Goal: Transaction & Acquisition: Purchase product/service

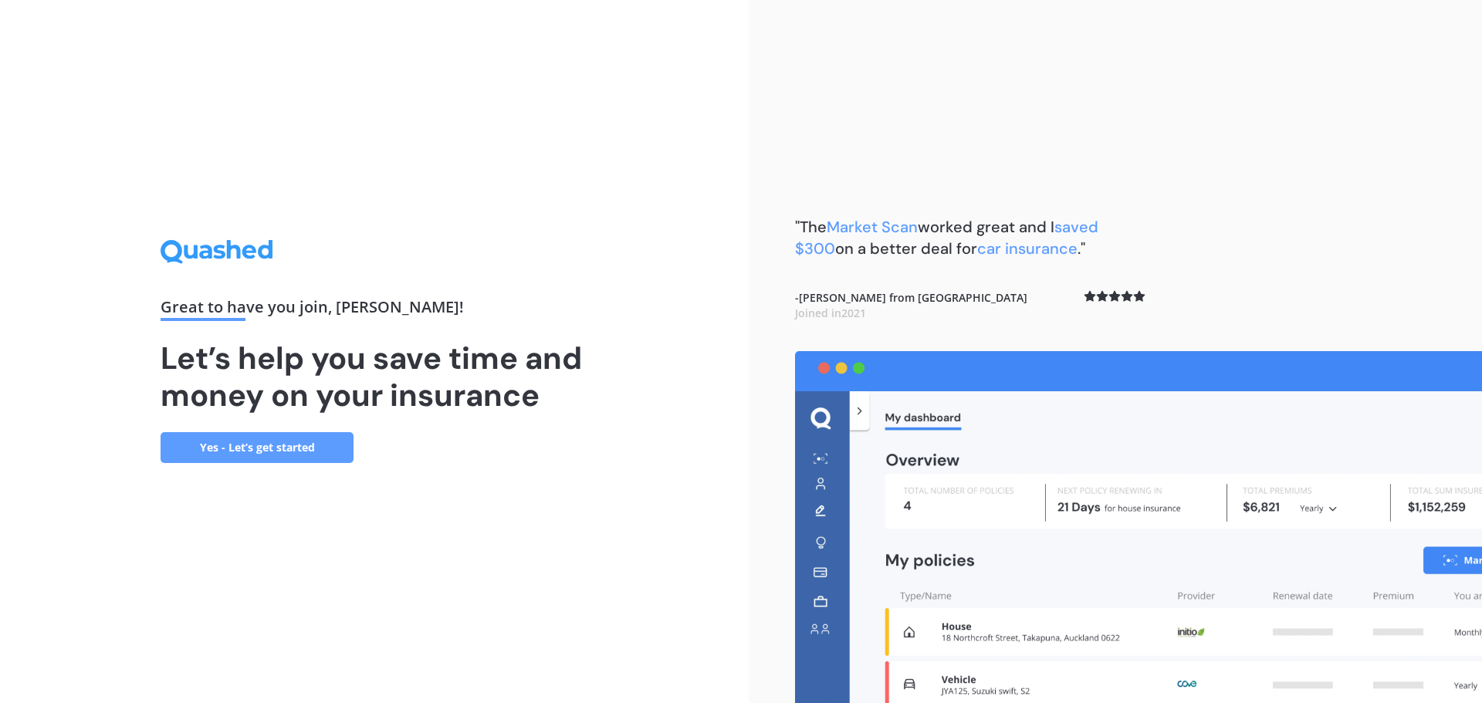
click at [306, 451] on link "Yes - Let’s get started" at bounding box center [257, 447] width 193 height 31
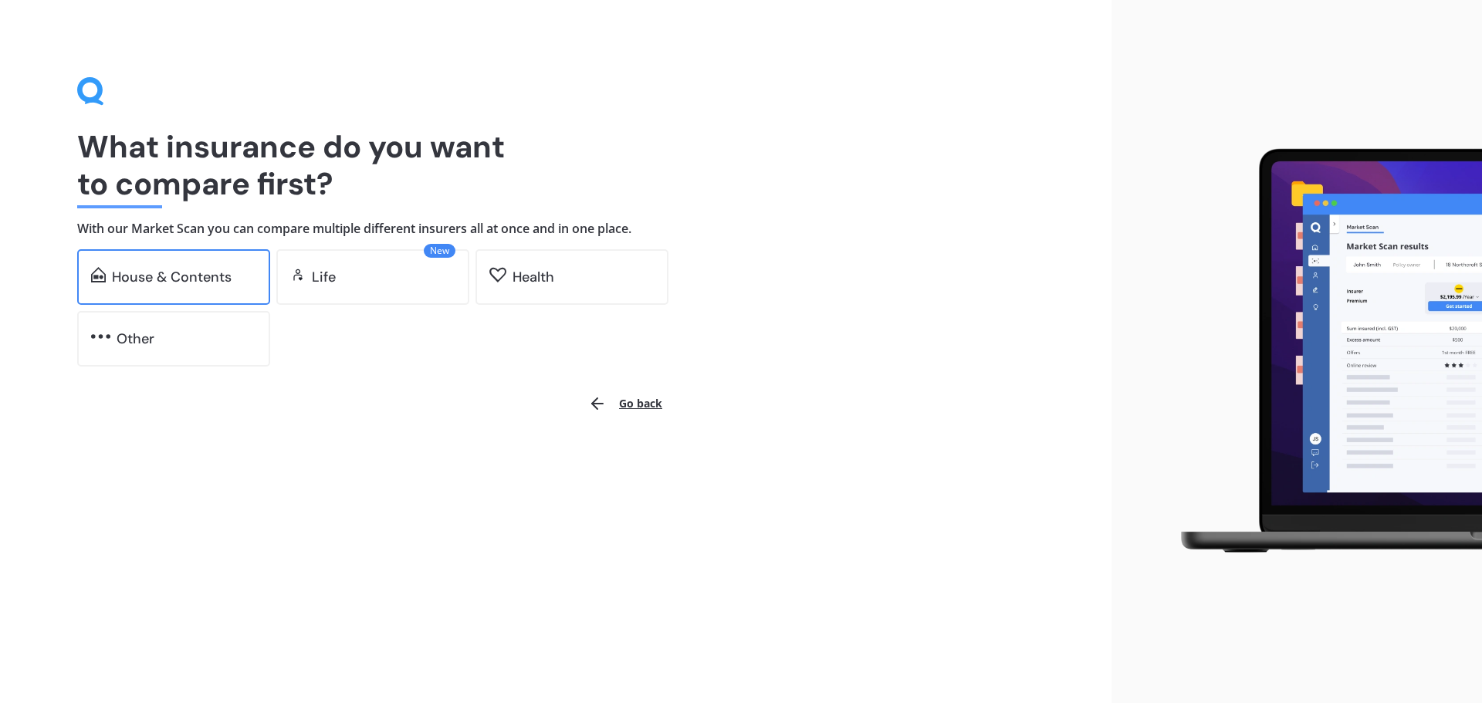
click at [191, 282] on div "House & Contents" at bounding box center [172, 276] width 120 height 15
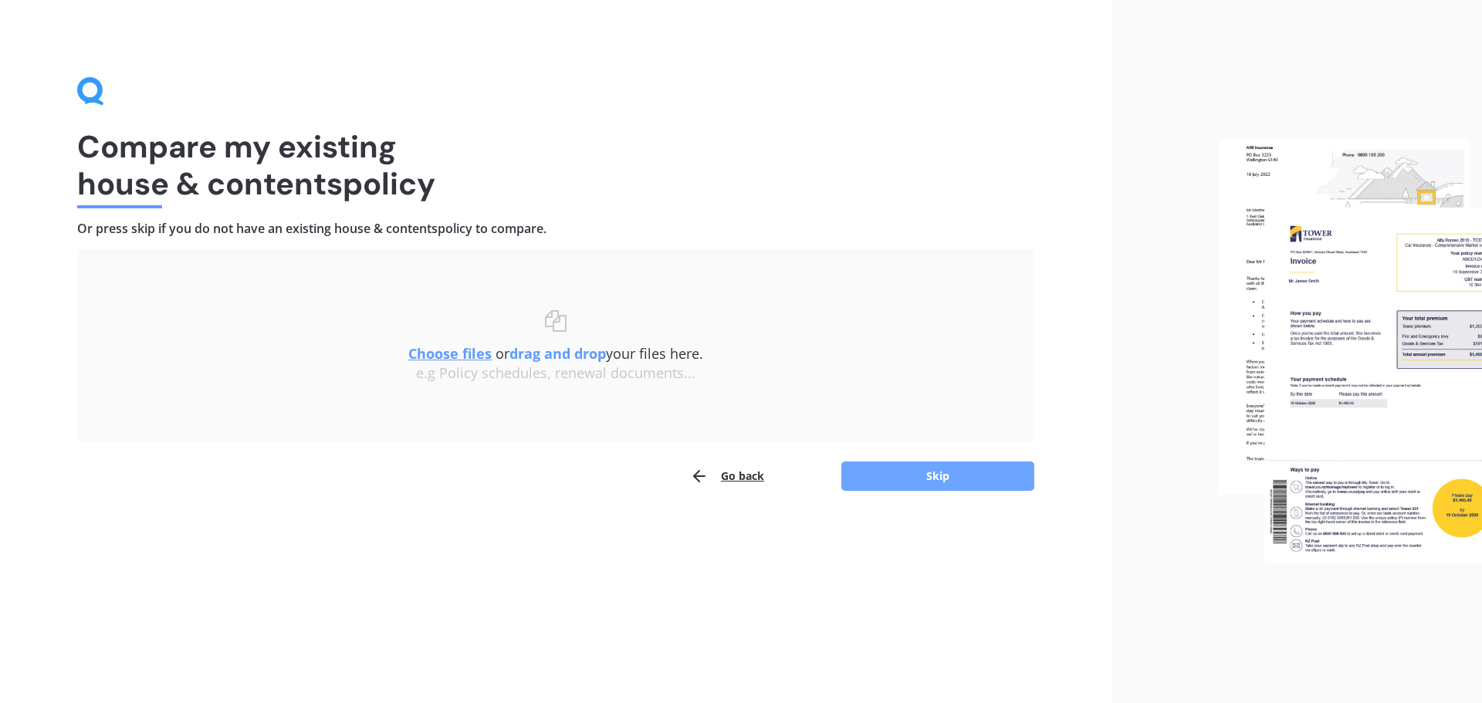
click at [935, 474] on button "Skip" at bounding box center [937, 475] width 193 height 29
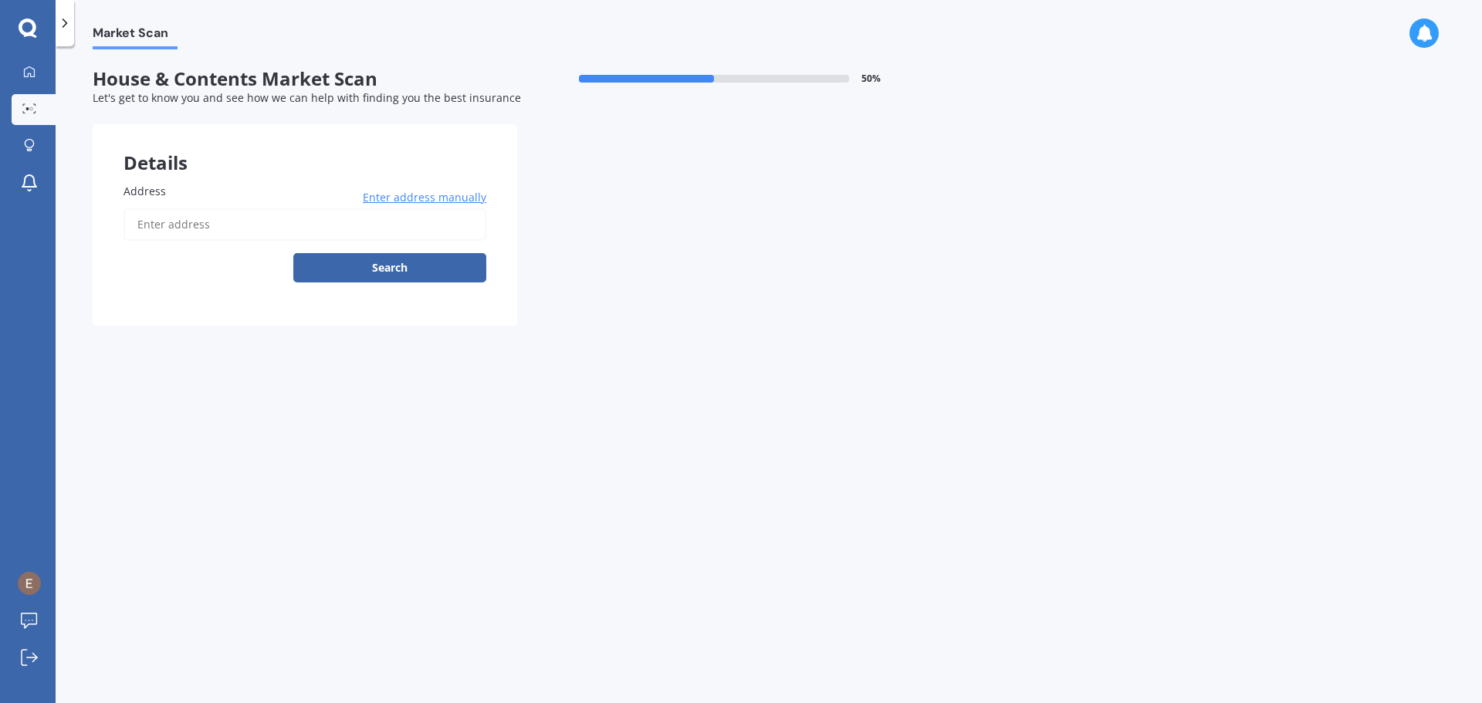
click at [205, 221] on input "Address" at bounding box center [304, 224] width 363 height 32
type input "[STREET_ADDRESS]"
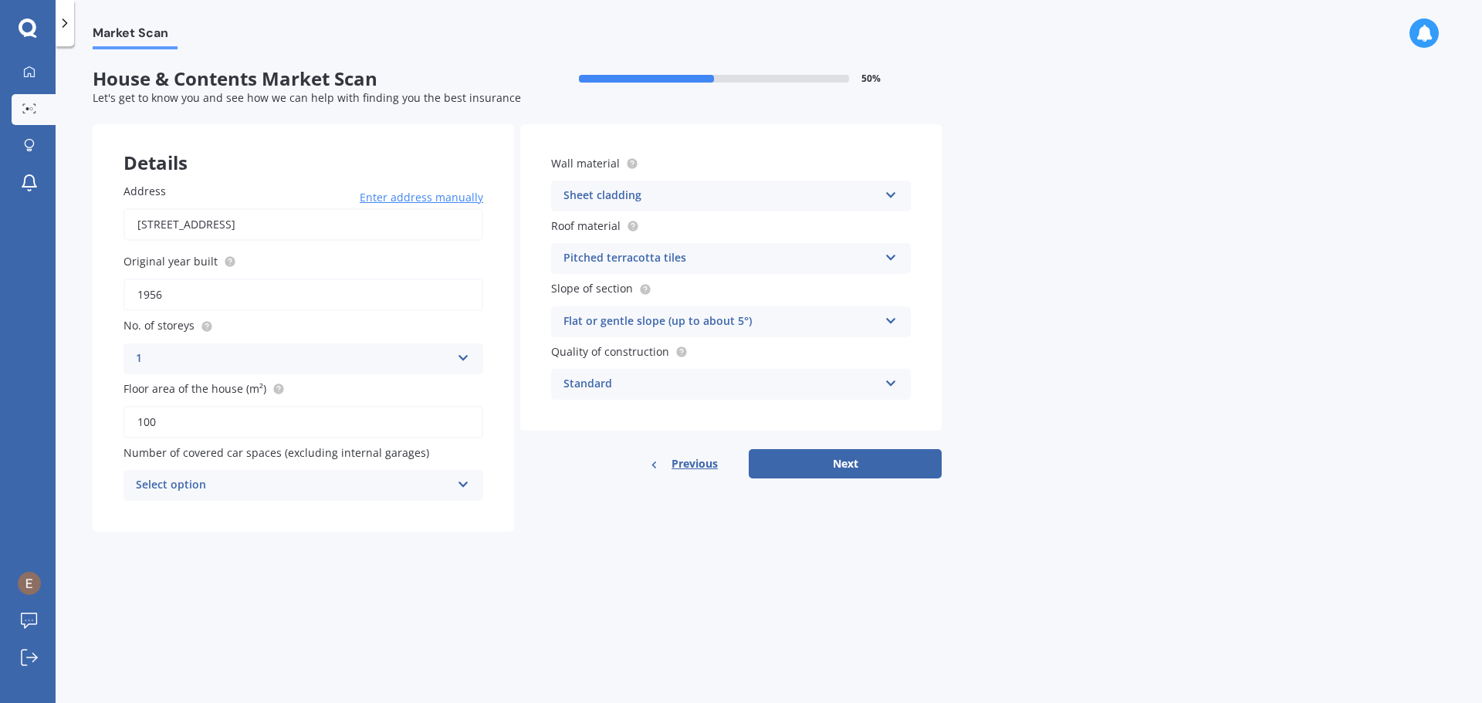
click at [892, 260] on icon at bounding box center [890, 254] width 13 height 11
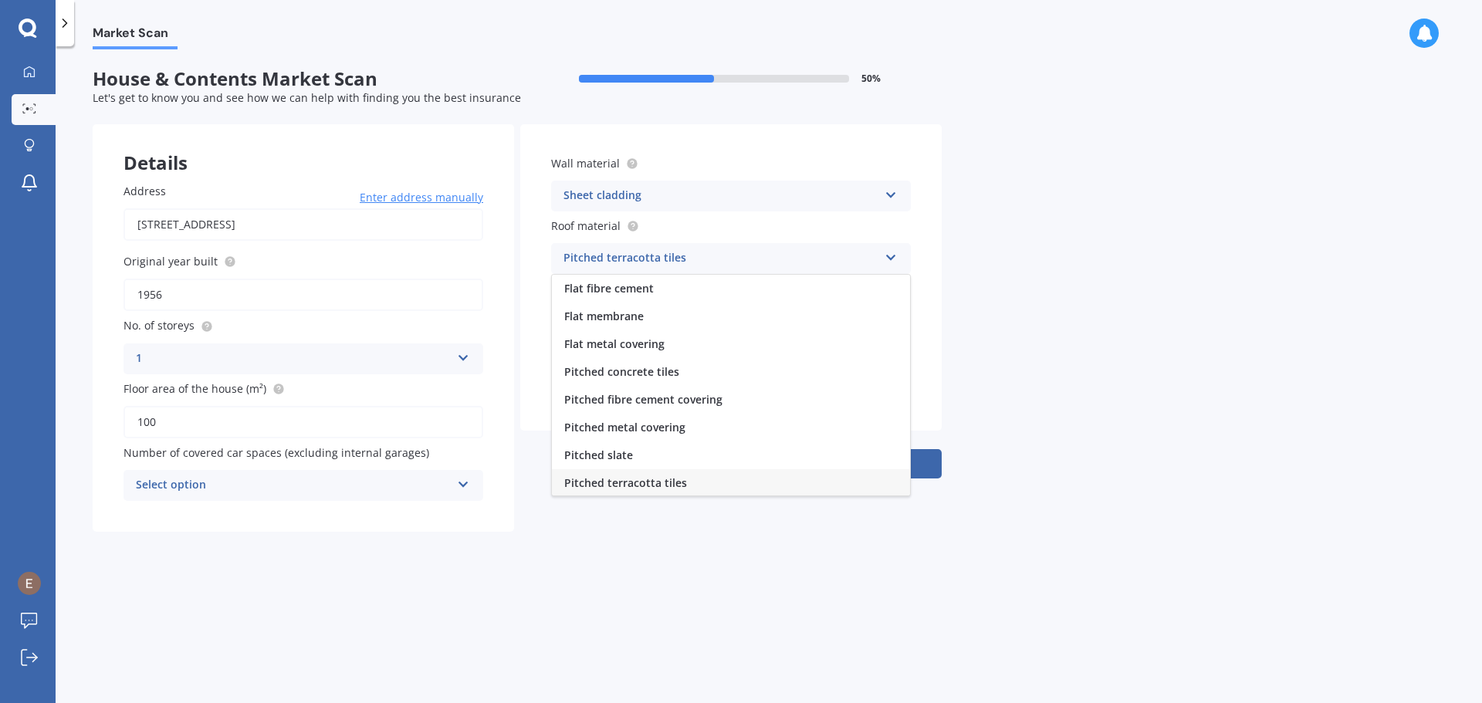
scroll to position [2, 0]
click at [854, 374] on div "Pitched concrete tiles" at bounding box center [731, 371] width 358 height 28
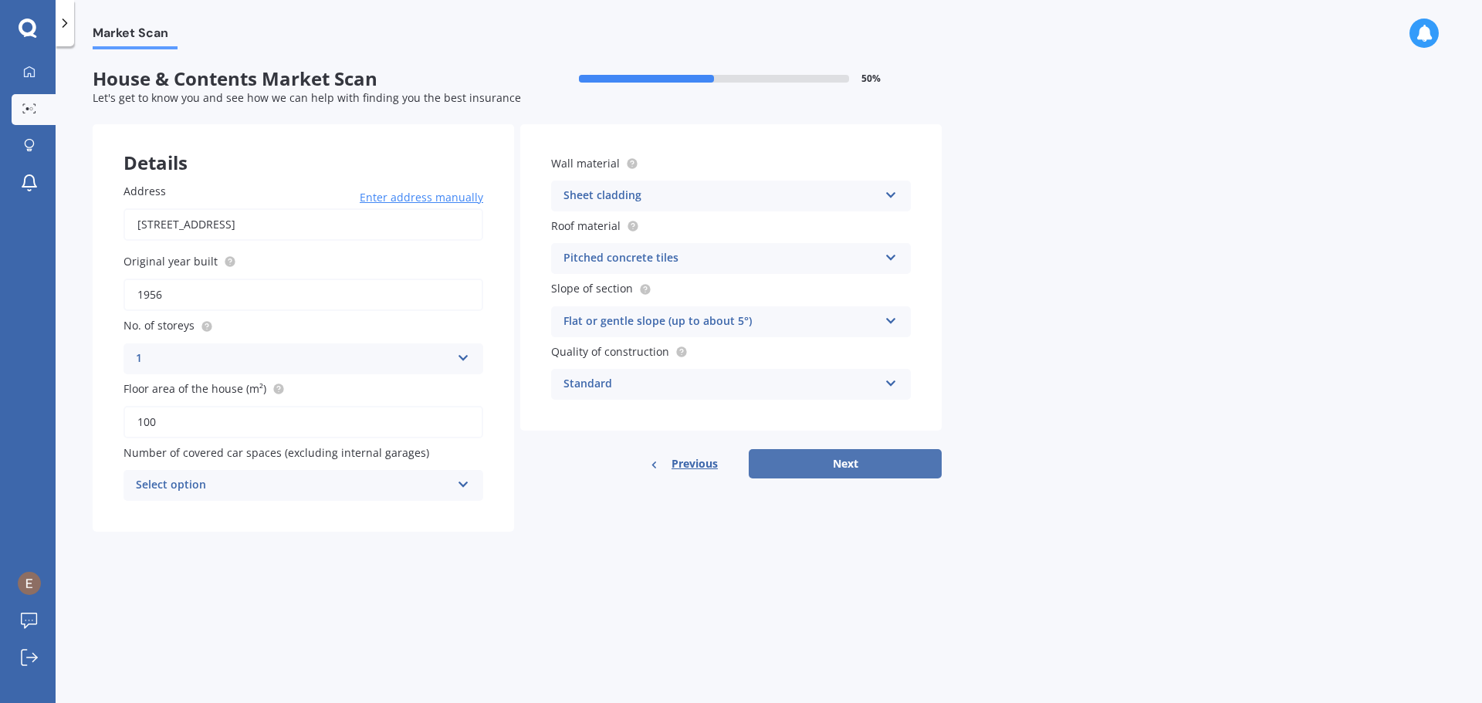
click at [839, 459] on button "Next" at bounding box center [845, 463] width 193 height 29
click at [443, 489] on div "Select option" at bounding box center [296, 485] width 307 height 17
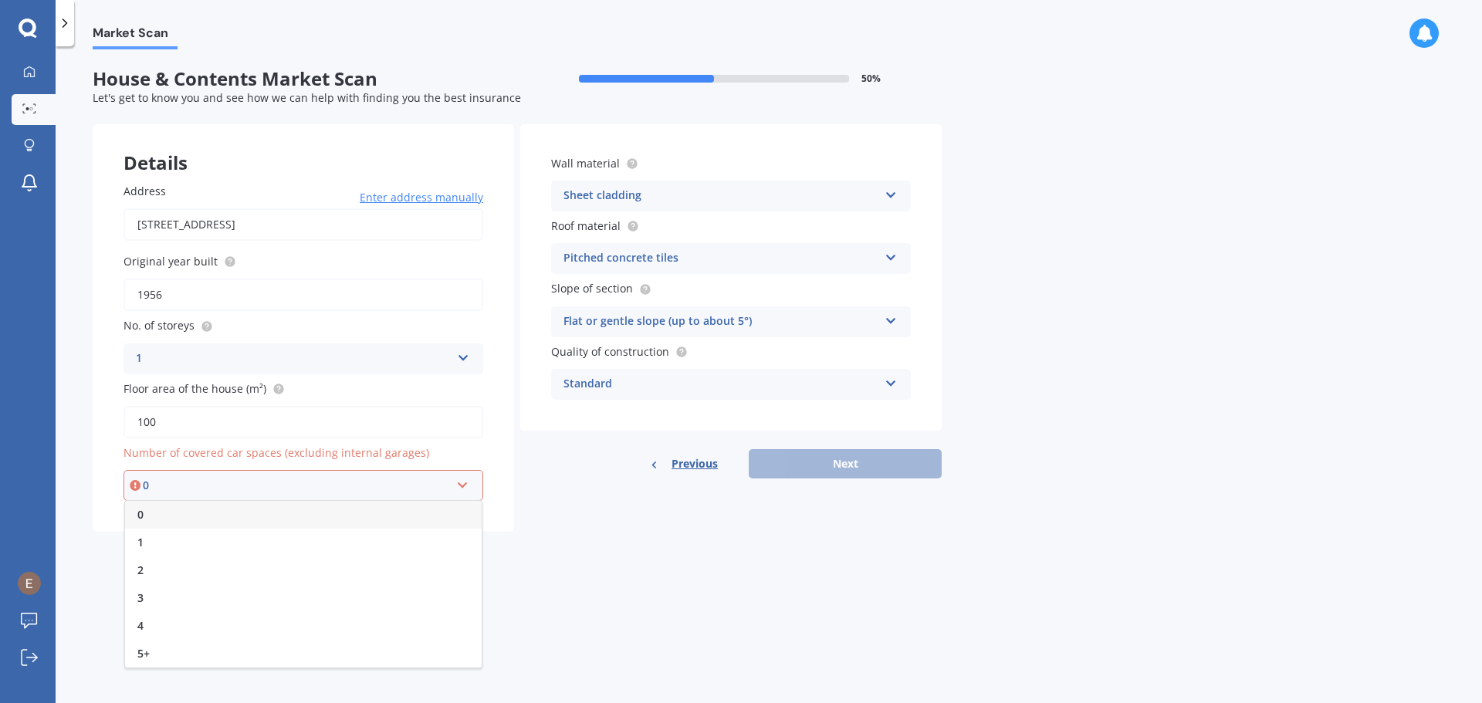
click at [441, 516] on div "0" at bounding box center [303, 515] width 357 height 28
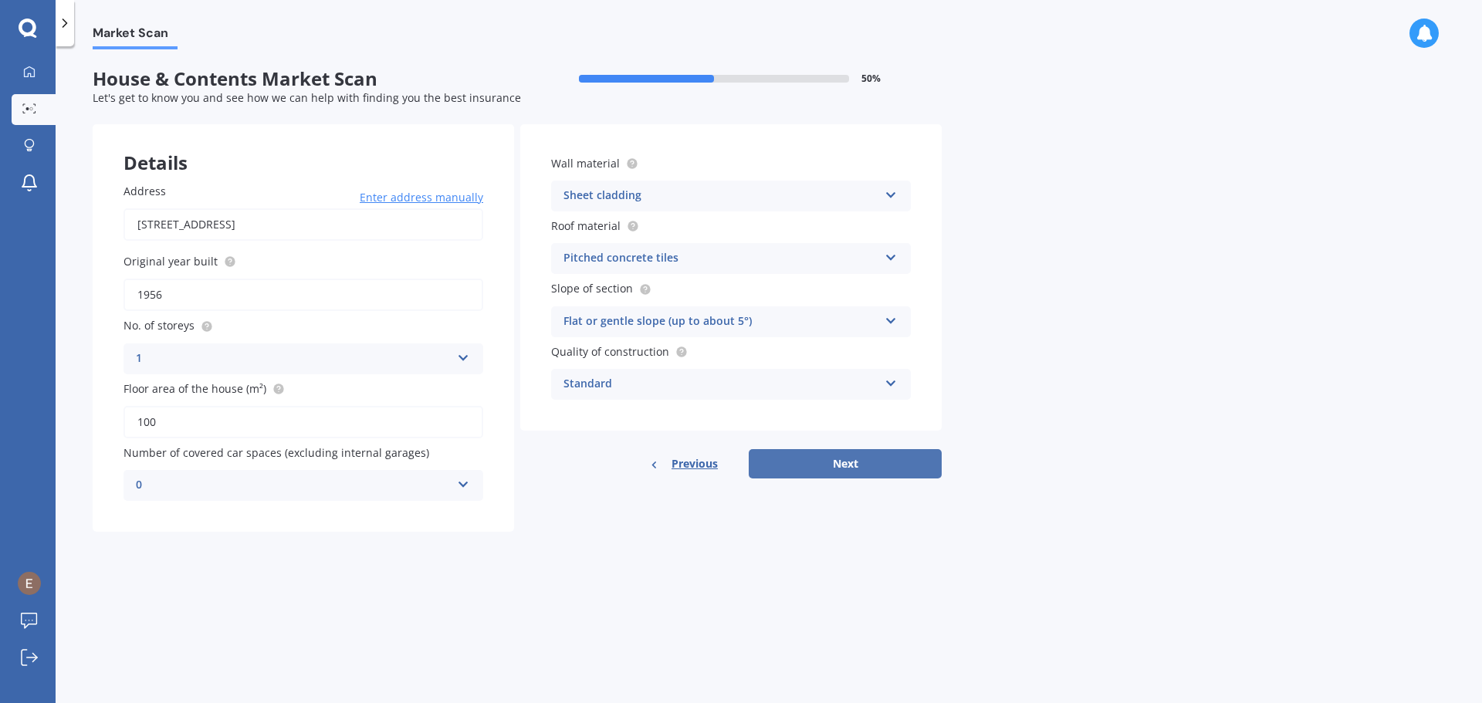
click at [816, 465] on button "Next" at bounding box center [845, 463] width 193 height 29
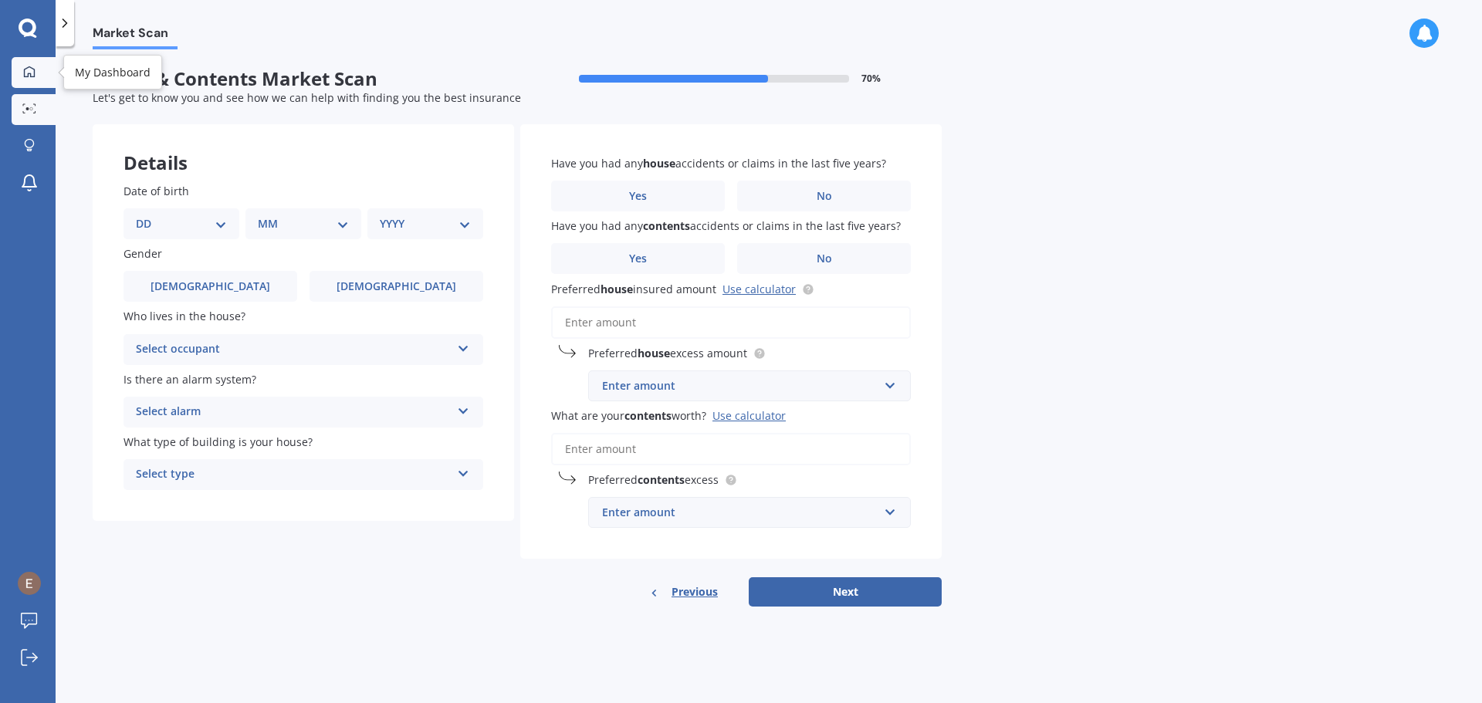
click at [43, 83] on link "My Dashboard" at bounding box center [34, 72] width 44 height 31
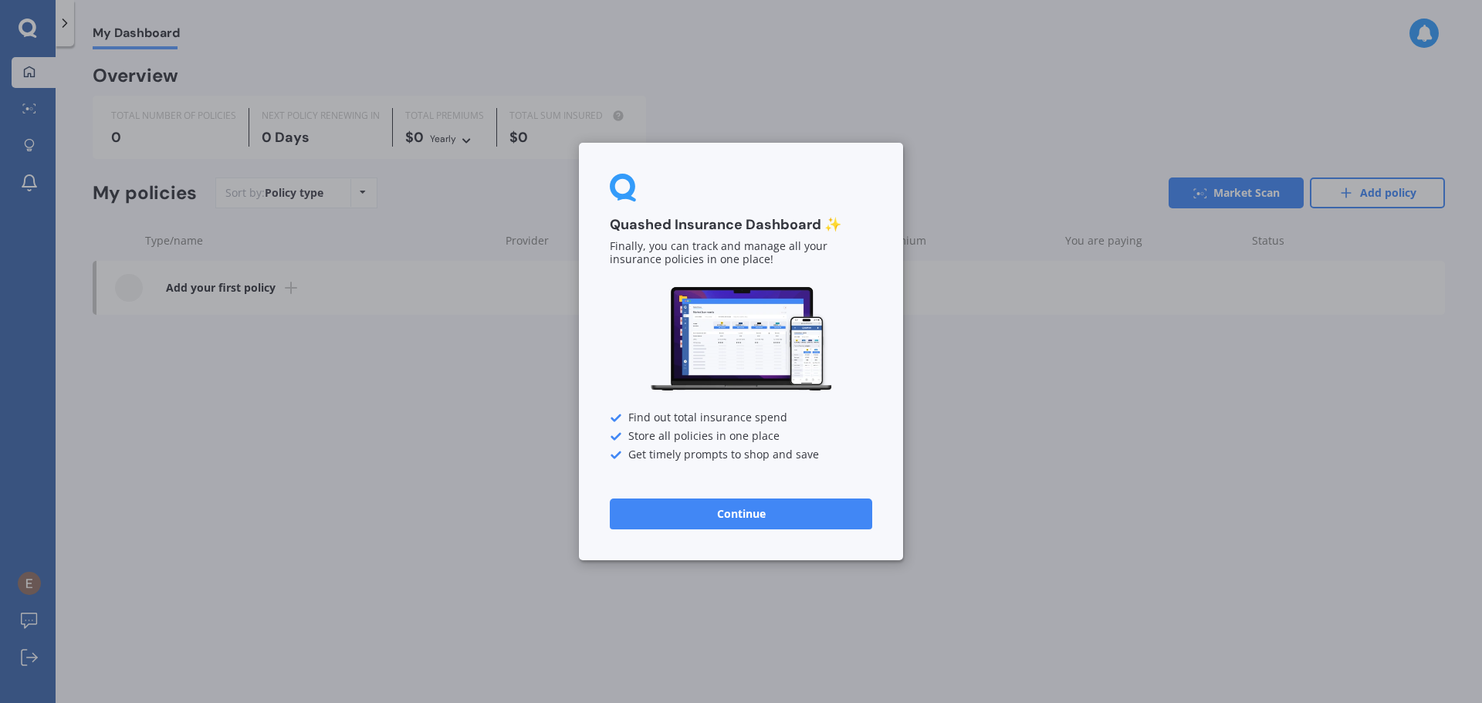
click at [672, 512] on button "Continue" at bounding box center [741, 514] width 262 height 31
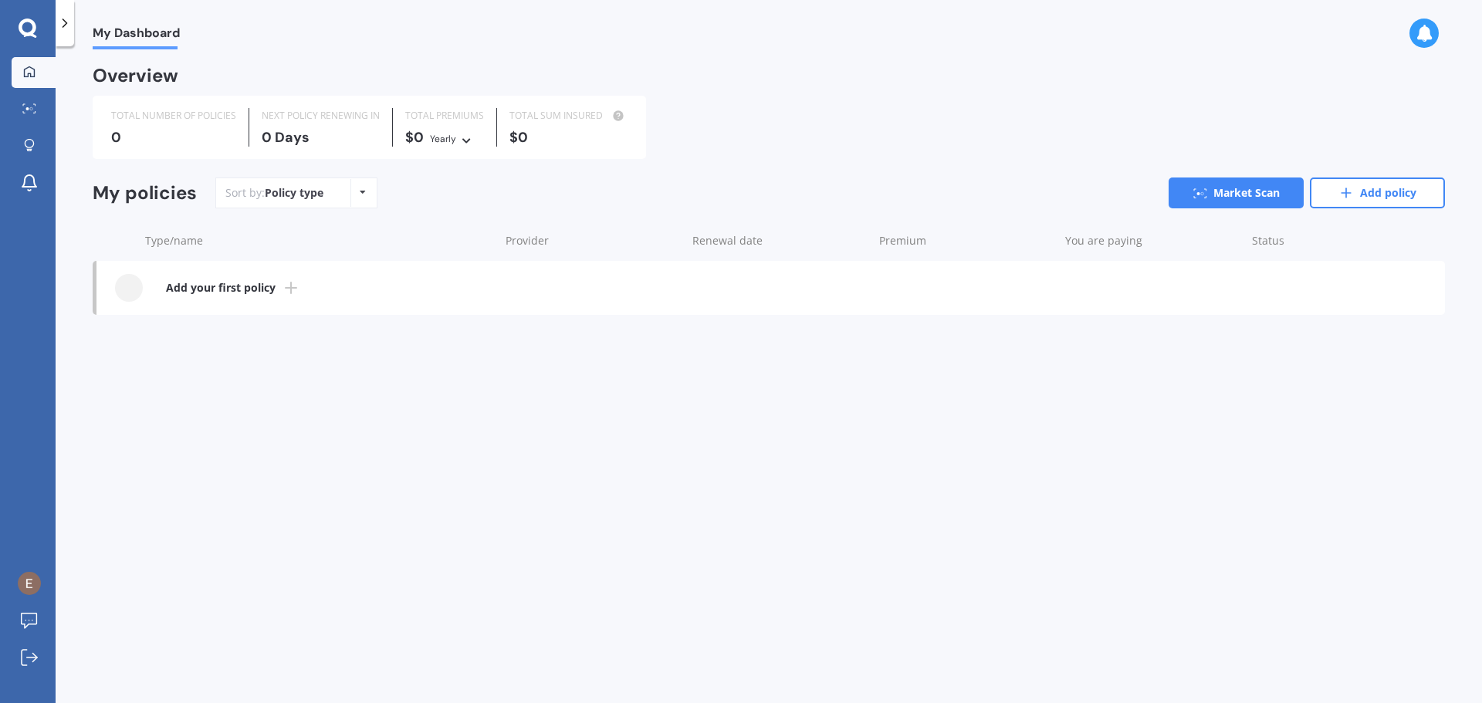
click at [27, 35] on icon at bounding box center [28, 28] width 18 height 18
